Goal: Task Accomplishment & Management: Use online tool/utility

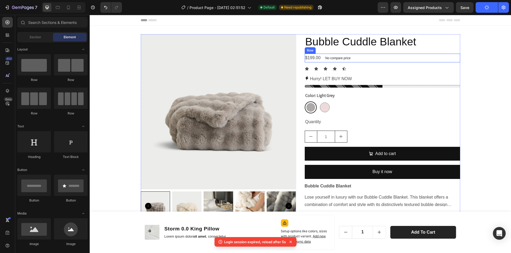
scroll to position [1401, 0]
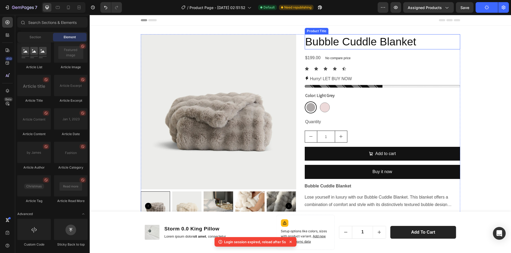
click at [376, 45] on h2 "Bubble Cuddle Blanket" at bounding box center [381, 41] width 155 height 15
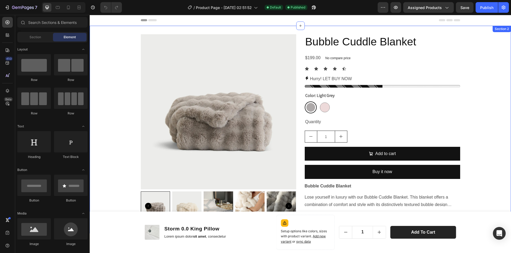
click at [482, 72] on div "Product Images Bubble Cuddle Blanket Product Title $199.00 Product Price Produc…" at bounding box center [300, 129] width 421 height 191
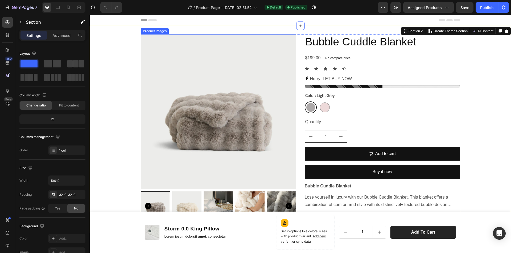
click at [235, 109] on img at bounding box center [218, 111] width 155 height 155
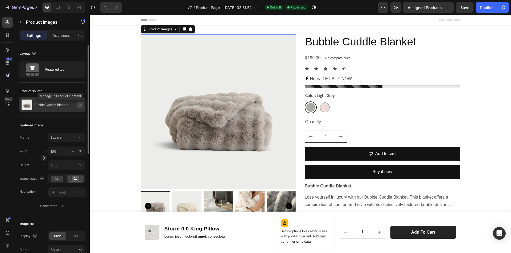
click at [80, 106] on icon "button" at bounding box center [80, 105] width 4 height 4
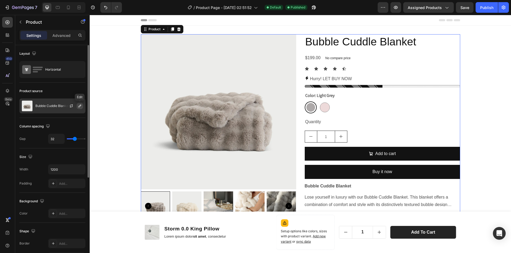
click at [79, 106] on icon "button" at bounding box center [80, 106] width 4 height 4
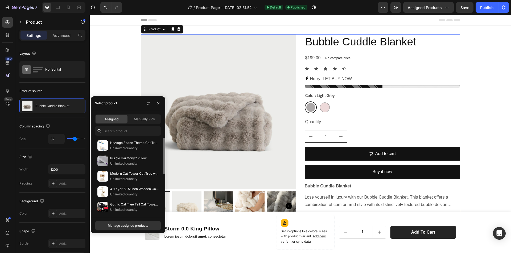
scroll to position [89, 0]
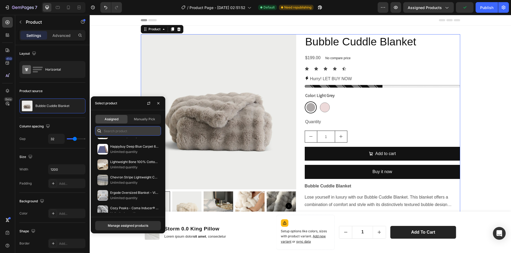
click at [137, 131] on input "text" at bounding box center [128, 131] width 66 height 10
paste input "eufy [PERSON_NAME] NVR Security Camera System S4, 24/7 Recording,16CH, 2TB HDD,…"
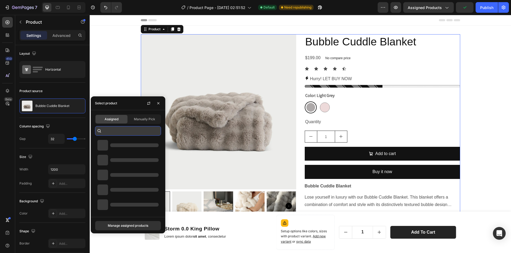
scroll to position [0, 0]
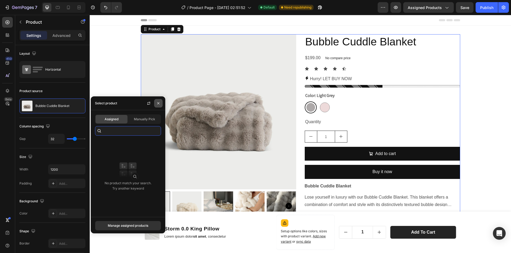
type input "eufy [PERSON_NAME] NVR Security Camera System S4, 24/7 Recording,16CH, 2TB HDD,…"
click at [160, 101] on button "button" at bounding box center [158, 103] width 9 height 9
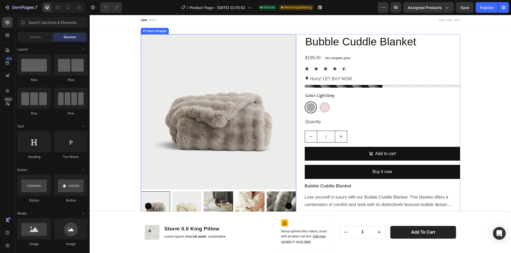
click at [232, 88] on img at bounding box center [218, 111] width 155 height 155
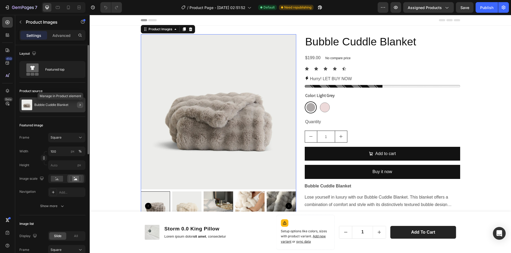
click at [82, 105] on icon "button" at bounding box center [80, 105] width 4 height 4
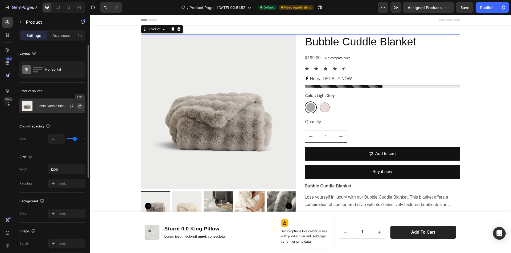
click at [80, 106] on icon "button" at bounding box center [79, 106] width 3 height 3
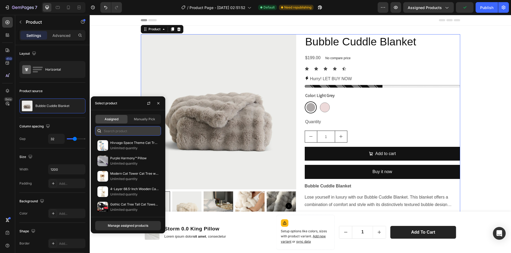
click at [122, 128] on input "text" at bounding box center [128, 131] width 66 height 10
paste input "eufy [PERSON_NAME] NVR Security Camera System S4, 24/7 Recording,16CH, 2TB HDD,…"
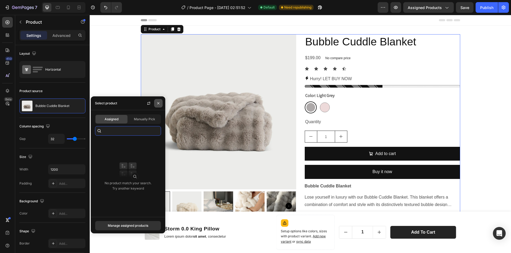
type input "eufy [PERSON_NAME] NVR Security Camera System S4, 24/7 Recording,16CH, 2TB HDD,…"
click at [157, 103] on icon "button" at bounding box center [158, 103] width 4 height 4
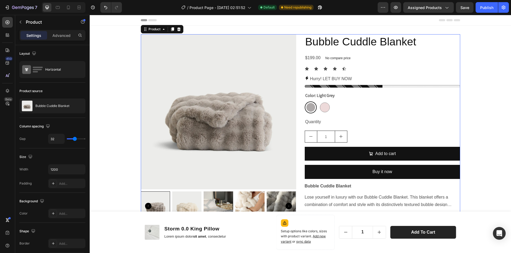
click at [474, 99] on div "Product Images Bubble Cuddle Blanket Product Title $199.00 Product Price Produc…" at bounding box center [300, 129] width 421 height 191
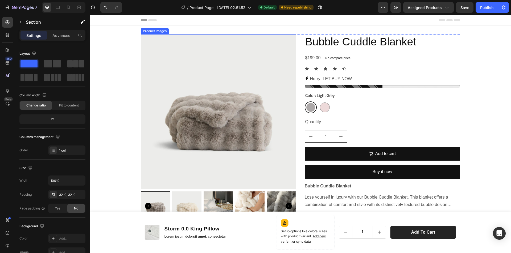
click at [191, 84] on img at bounding box center [218, 111] width 155 height 155
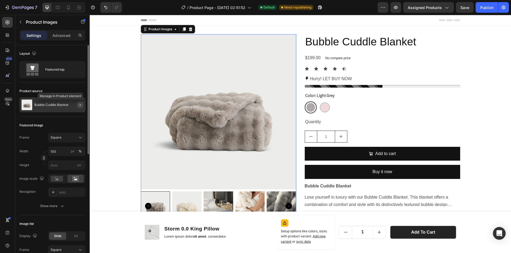
click at [80, 105] on icon "button" at bounding box center [80, 105] width 1 height 2
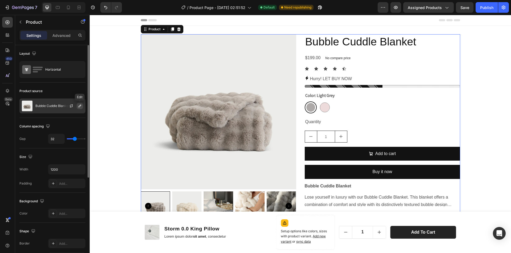
click at [78, 107] on icon "button" at bounding box center [80, 106] width 4 height 4
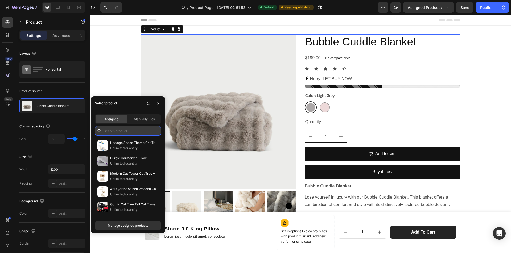
click at [117, 132] on input "text" at bounding box center [128, 131] width 66 height 10
click at [127, 131] on input "text" at bounding box center [128, 131] width 66 height 10
paste input "eufy PoE NVR Security Camera System S4, 24/7 Recording,16CH, 2TB HDD, 2 Bullet-…"
type input "eufy PoE NVR Security Camera System S4, 24/7 Recording,16CH, 2TB HDD, 2 Bullet-…"
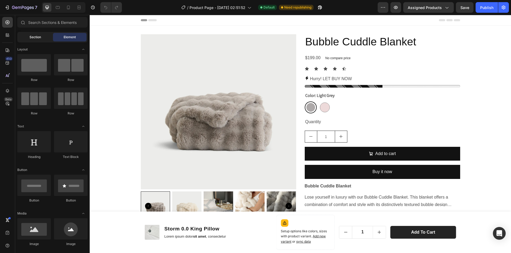
click at [37, 38] on span "Section" at bounding box center [35, 37] width 11 height 5
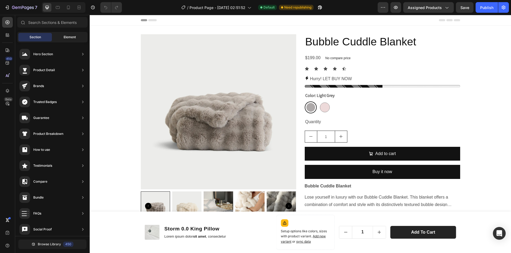
click at [70, 36] on span "Element" at bounding box center [70, 37] width 12 height 5
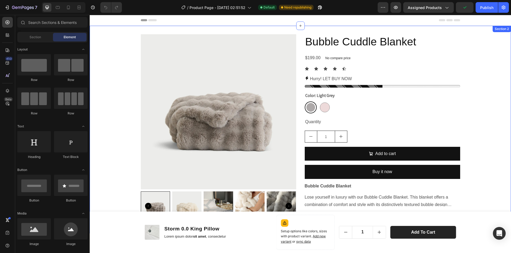
click at [473, 94] on div "Product Images Bubble Cuddle Blanket Product Title $199.00 Product Price Produc…" at bounding box center [300, 129] width 421 height 191
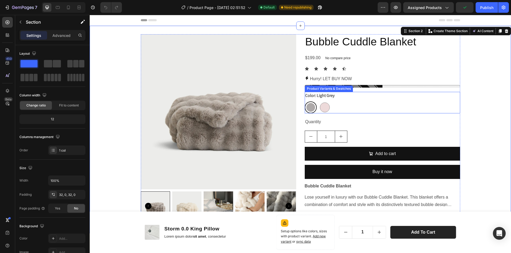
click at [238, 115] on img at bounding box center [218, 111] width 155 height 155
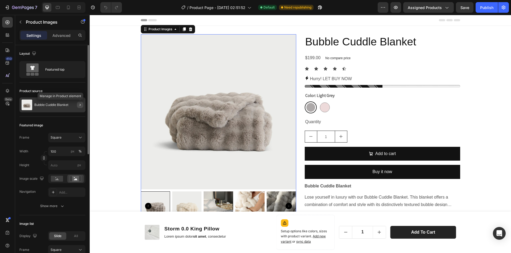
click at [80, 106] on icon "button" at bounding box center [80, 105] width 4 height 4
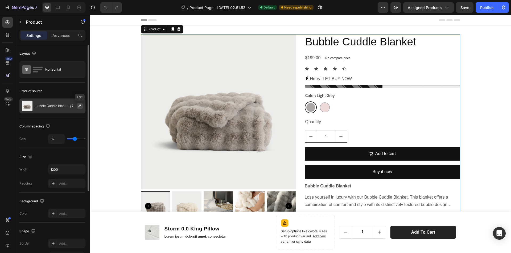
click at [79, 108] on icon "button" at bounding box center [80, 106] width 4 height 4
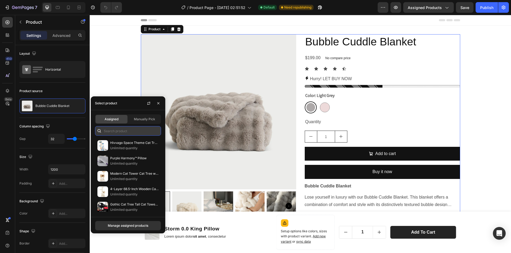
click at [111, 133] on input "text" at bounding box center [128, 131] width 66 height 10
paste input "eufy [PERSON_NAME] NVR Security Camera System S4, 24/7 Recording,16CH, 2TB HDD,…"
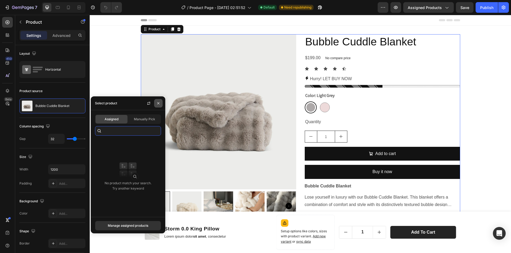
type input "eufy [PERSON_NAME] NVR Security Camera System S4, 24/7 Recording,16CH, 2TB HDD,…"
click at [158, 103] on icon "button" at bounding box center [158, 103] width 4 height 4
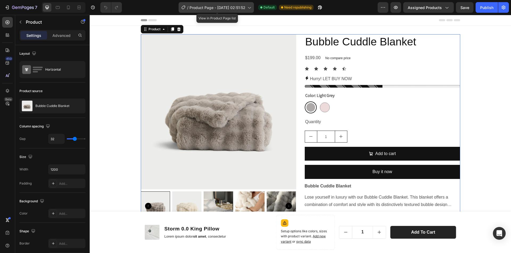
click at [247, 8] on icon at bounding box center [248, 7] width 5 height 5
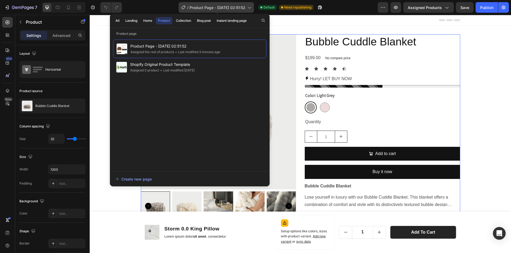
click at [247, 8] on icon at bounding box center [248, 7] width 5 height 5
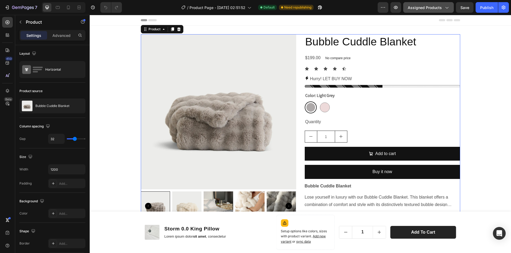
click at [432, 6] on span "Assigned Products" at bounding box center [424, 8] width 34 height 6
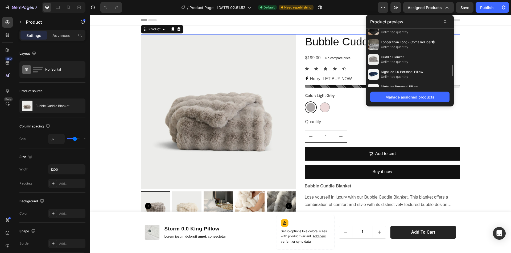
scroll to position [254, 0]
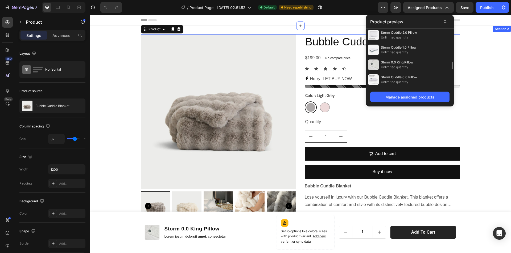
drag, startPoint x: 498, startPoint y: 98, endPoint x: 495, endPoint y: 98, distance: 2.9
click at [496, 98] on div "Product Images Bubble Cuddle Blanket Product Title $199.00 Product Price Produc…" at bounding box center [300, 129] width 421 height 191
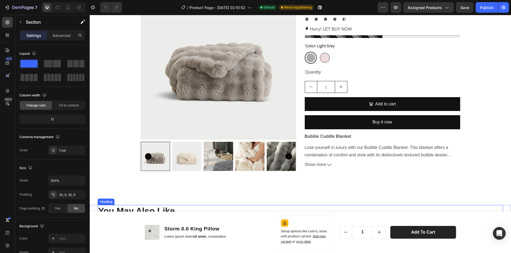
scroll to position [0, 0]
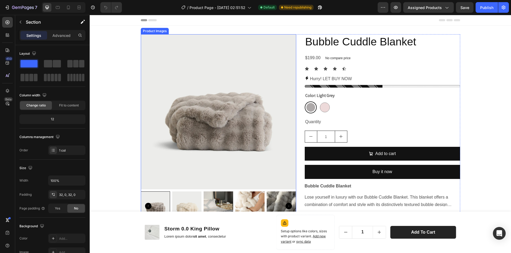
click at [203, 98] on img at bounding box center [218, 111] width 155 height 155
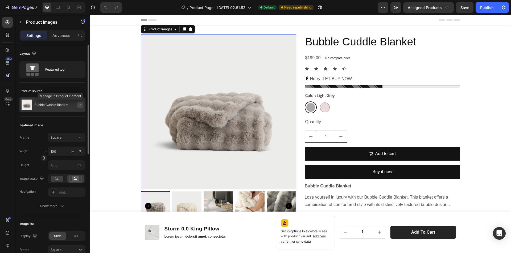
click at [79, 105] on icon "button" at bounding box center [80, 105] width 4 height 4
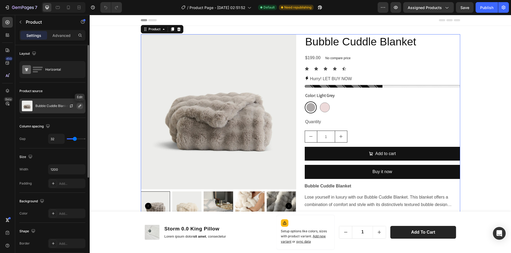
click at [80, 106] on icon "button" at bounding box center [80, 106] width 4 height 4
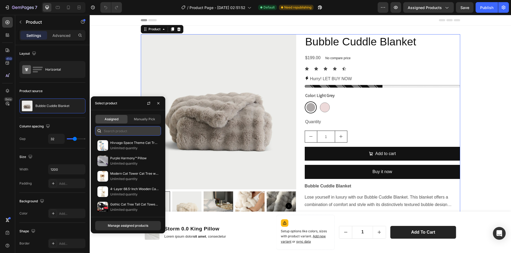
click at [128, 132] on input "text" at bounding box center [128, 131] width 66 height 10
paste input "ZIK Analytics"
type input "ZIK Analytics"
click at [123, 132] on input "text" at bounding box center [128, 131] width 66 height 10
paste input "eufy PoE NVR Security Camera System S4, 24/7 Recording,16CH, 2TB HDD, 2 Bullet-…"
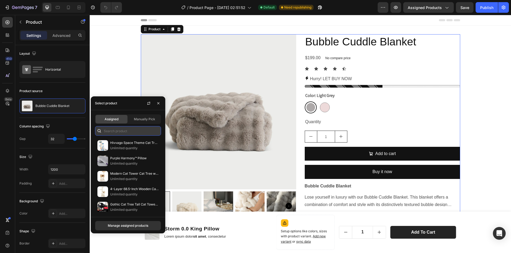
type input "eufy PoE NVR Security Camera System S4, 24/7 Recording,16CH, 2TB HDD, 2 Bullet-…"
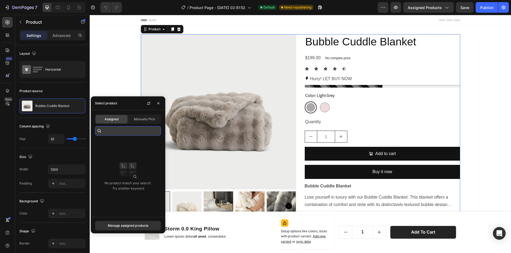
click at [128, 129] on input "eufy PoE NVR Security Camera System S4, 24/7 Recording,16CH, 2TB HDD, 2 Bullet-…" at bounding box center [128, 131] width 66 height 10
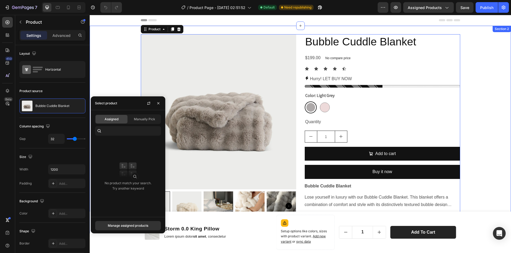
click at [112, 57] on div "Product Images Bubble Cuddle Blanket Product Title $199.00 Product Price Produc…" at bounding box center [300, 129] width 421 height 191
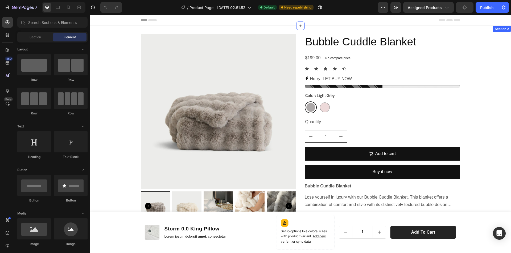
click at [487, 129] on div "Product Images Bubble Cuddle Blanket Product Title $199.00 Product Price Produc…" at bounding box center [300, 129] width 421 height 191
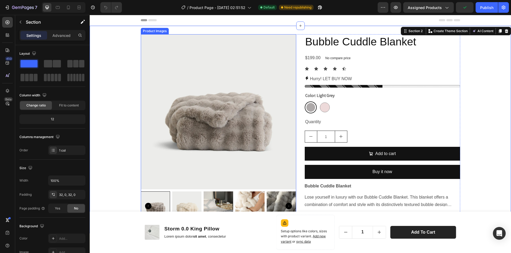
click at [212, 100] on img at bounding box center [218, 111] width 155 height 155
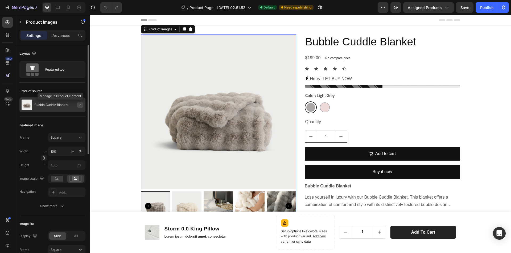
click at [77, 103] on button "button" at bounding box center [80, 105] width 6 height 6
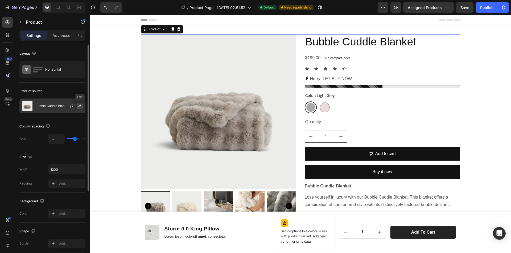
click at [80, 106] on icon "button" at bounding box center [79, 106] width 3 height 3
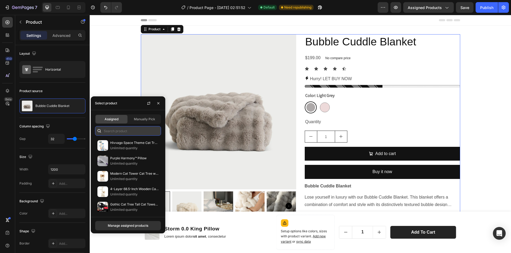
click at [124, 133] on input "text" at bounding box center [128, 131] width 66 height 10
paste input "eufy PoE NVR Security Camera System S4, 24/7 Recording,16CH, 2TB HDD, 2 Bullet-…"
type input "eufy PoE NVR Security Camera System S4, 24/7 Recording,16CH, 2TB HDD, 2 Bullet-…"
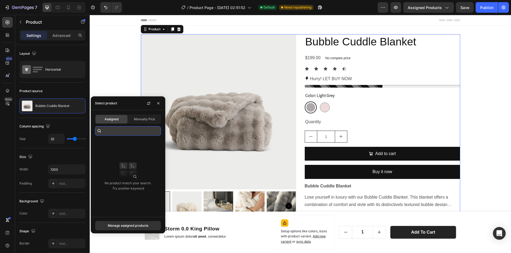
click at [141, 132] on input "eufy PoE NVR Security Camera System S4, 24/7 Recording,16CH, 2TB HDD, 2 Bullet-…" at bounding box center [128, 131] width 66 height 10
paste input "text"
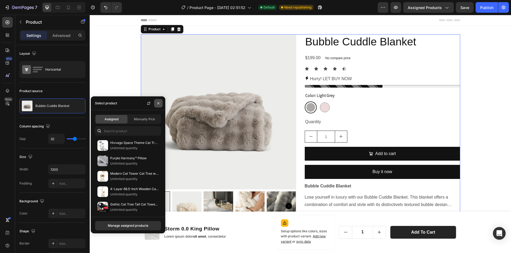
click at [158, 101] on icon "button" at bounding box center [158, 103] width 4 height 4
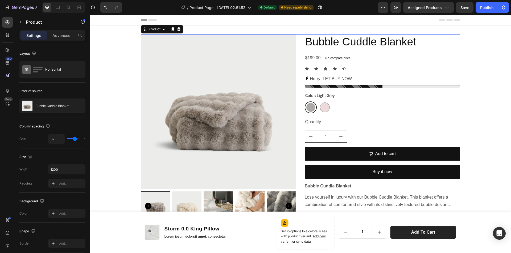
click at [483, 102] on div "Product Images Bubble Cuddle Blanket Product Title $199.00 Product Price Produc…" at bounding box center [300, 129] width 421 height 191
